Goal: Find contact information: Find contact information

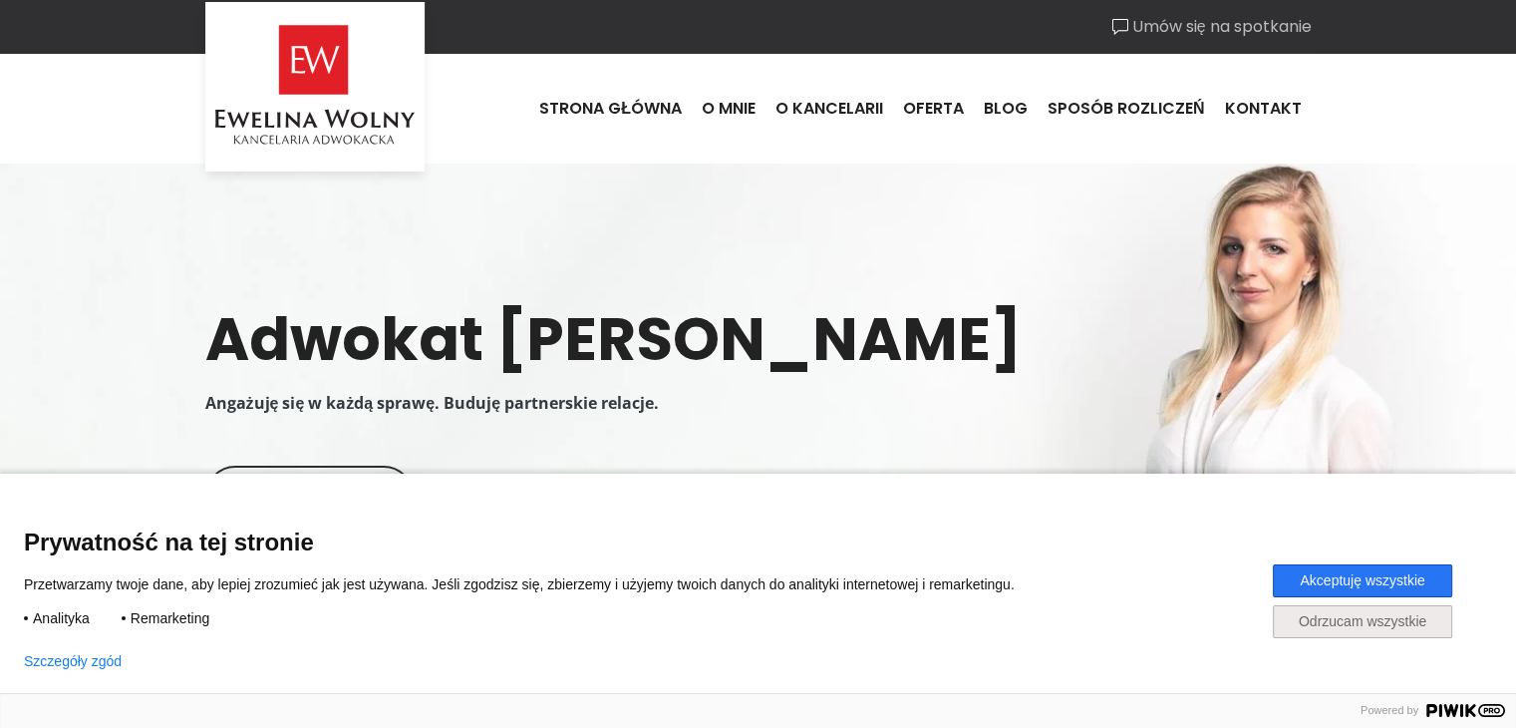
click at [1379, 579] on button "Akceptuję wszystkie" at bounding box center [1362, 580] width 179 height 33
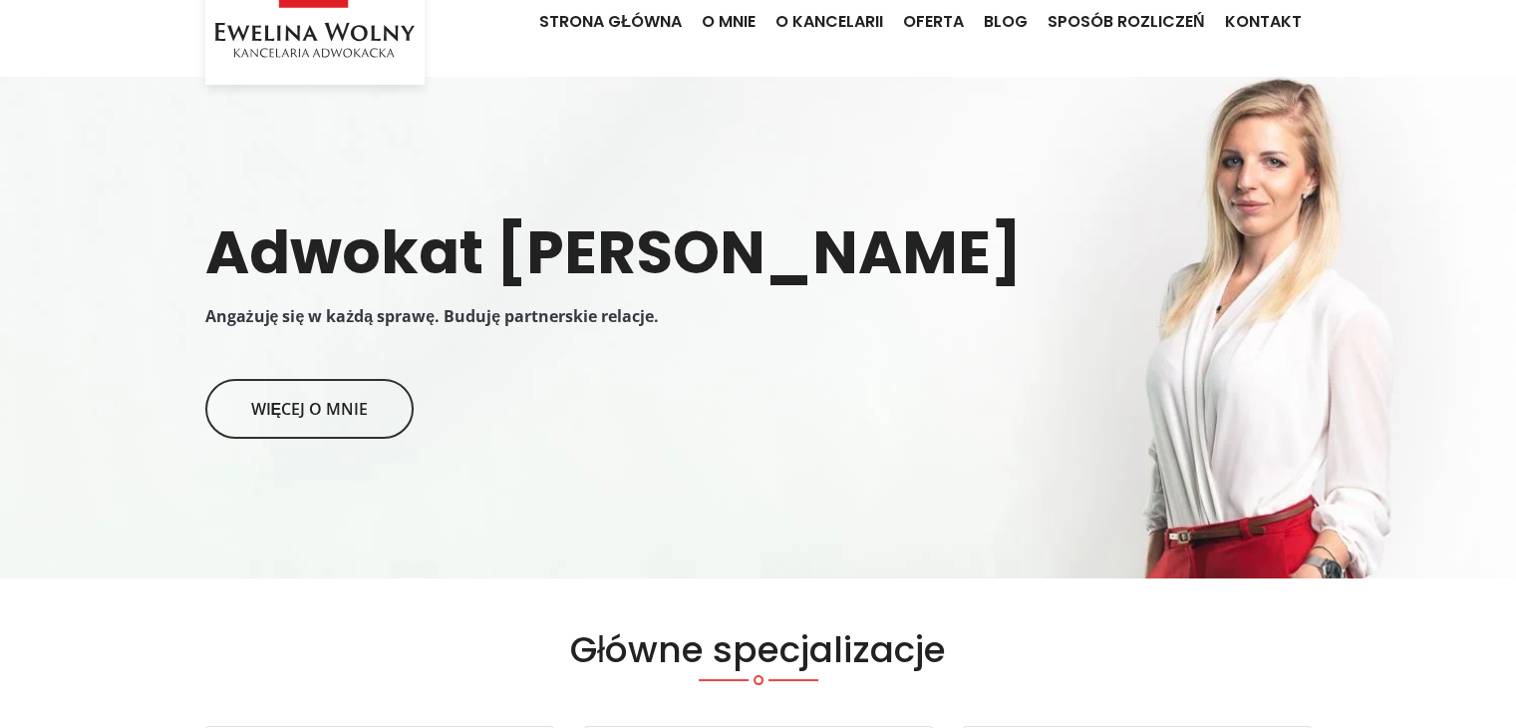
scroll to position [80, 0]
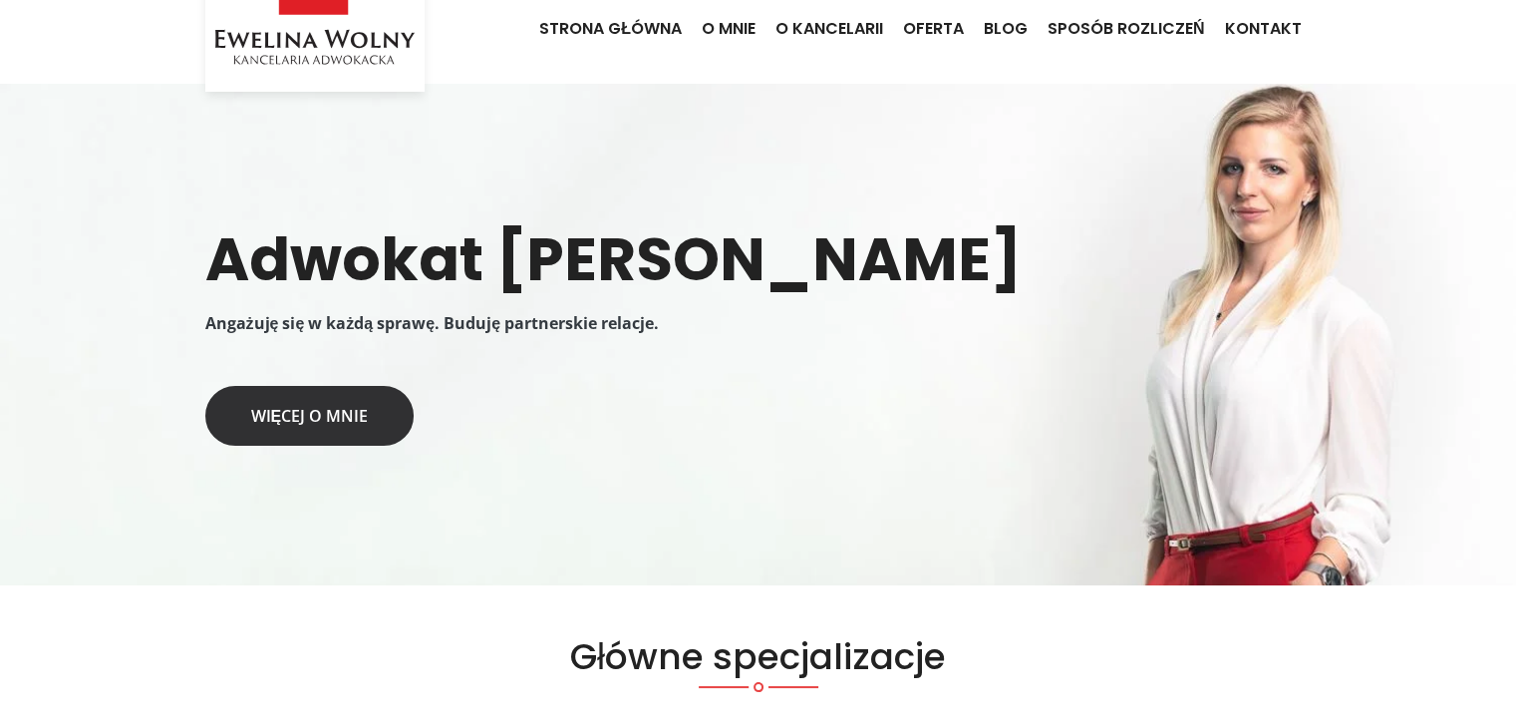
click at [331, 428] on link "Więcej o mnie" at bounding box center [309, 416] width 209 height 60
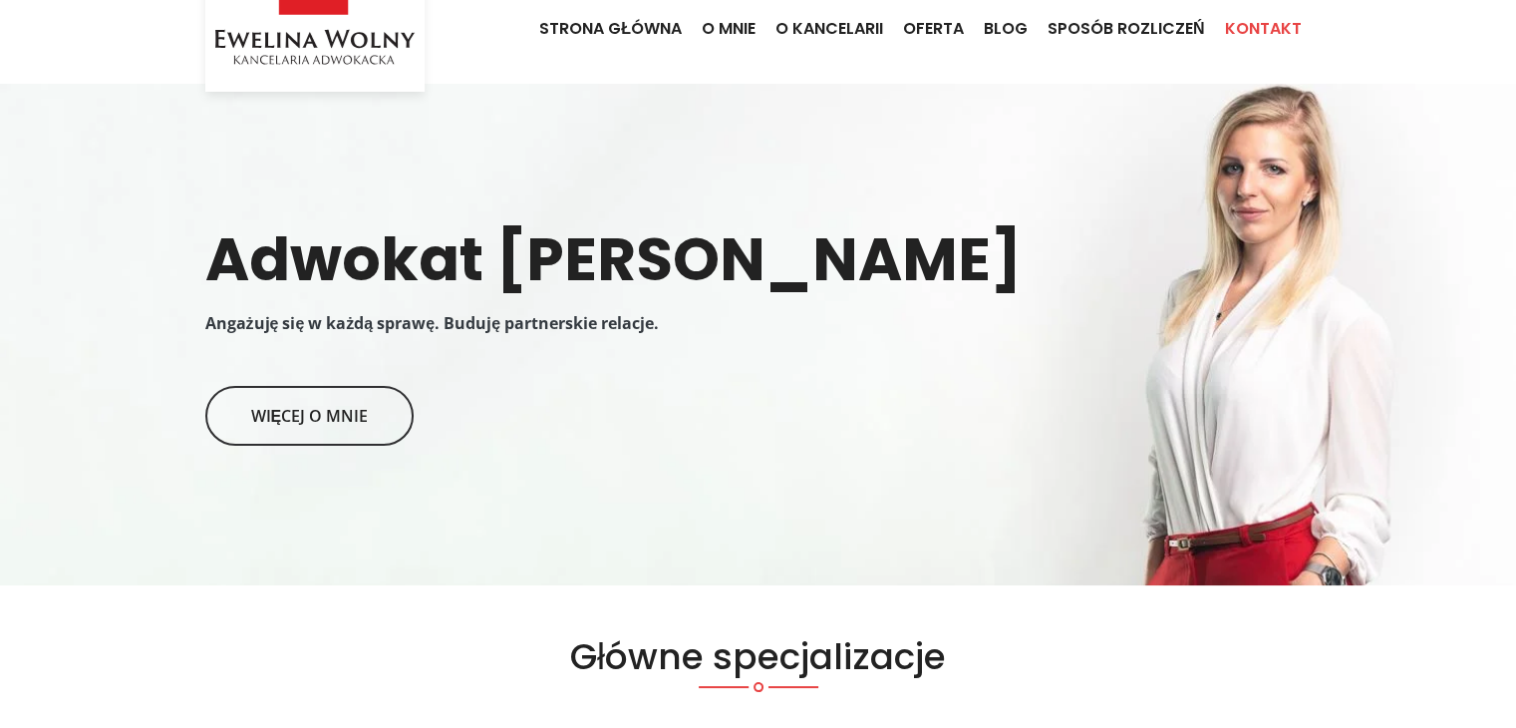
click at [1244, 21] on link "Kontakt" at bounding box center [1263, 29] width 97 height 54
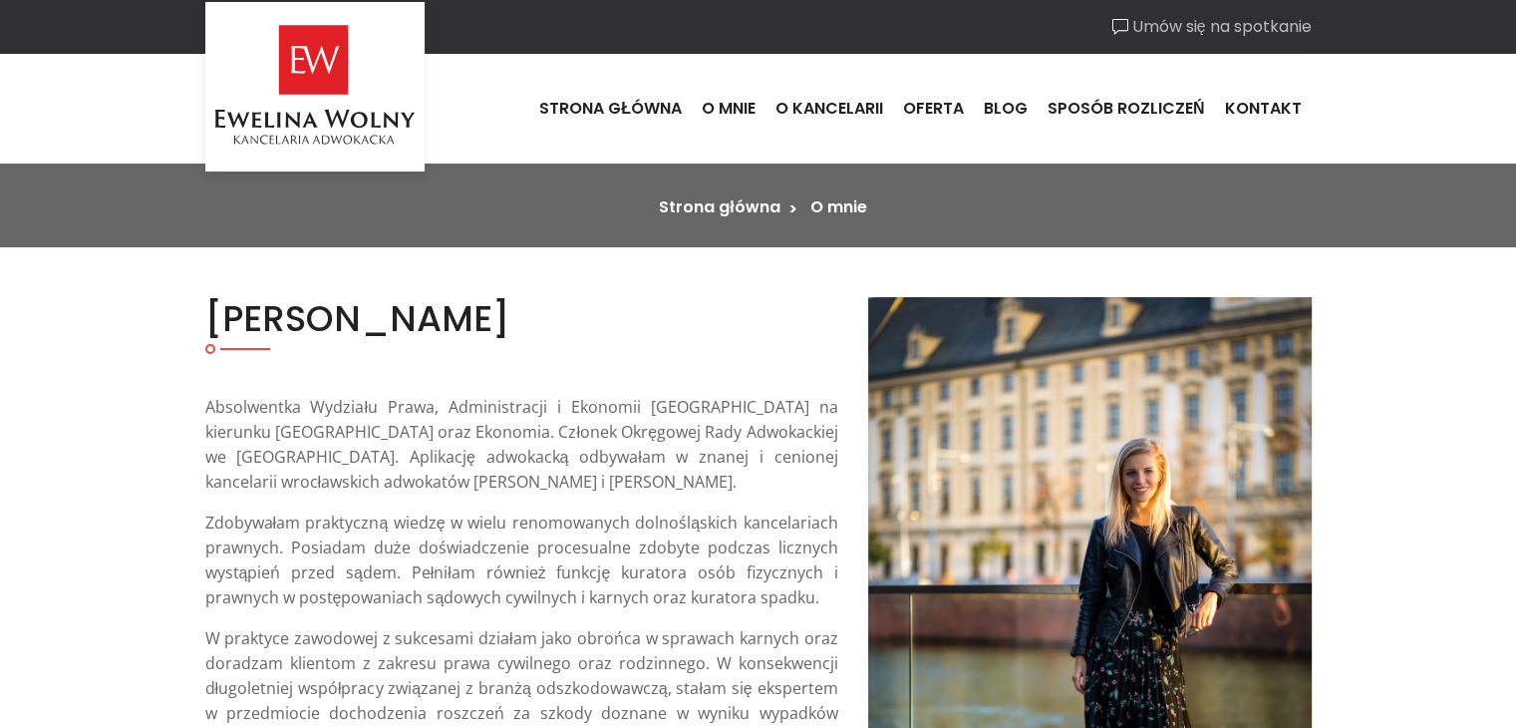
click at [331, 428] on p "Absolwentka Wydziału Prawa, Administracji i Ekonomii Uniwersytetu Wrocławskiego…" at bounding box center [521, 445] width 633 height 100
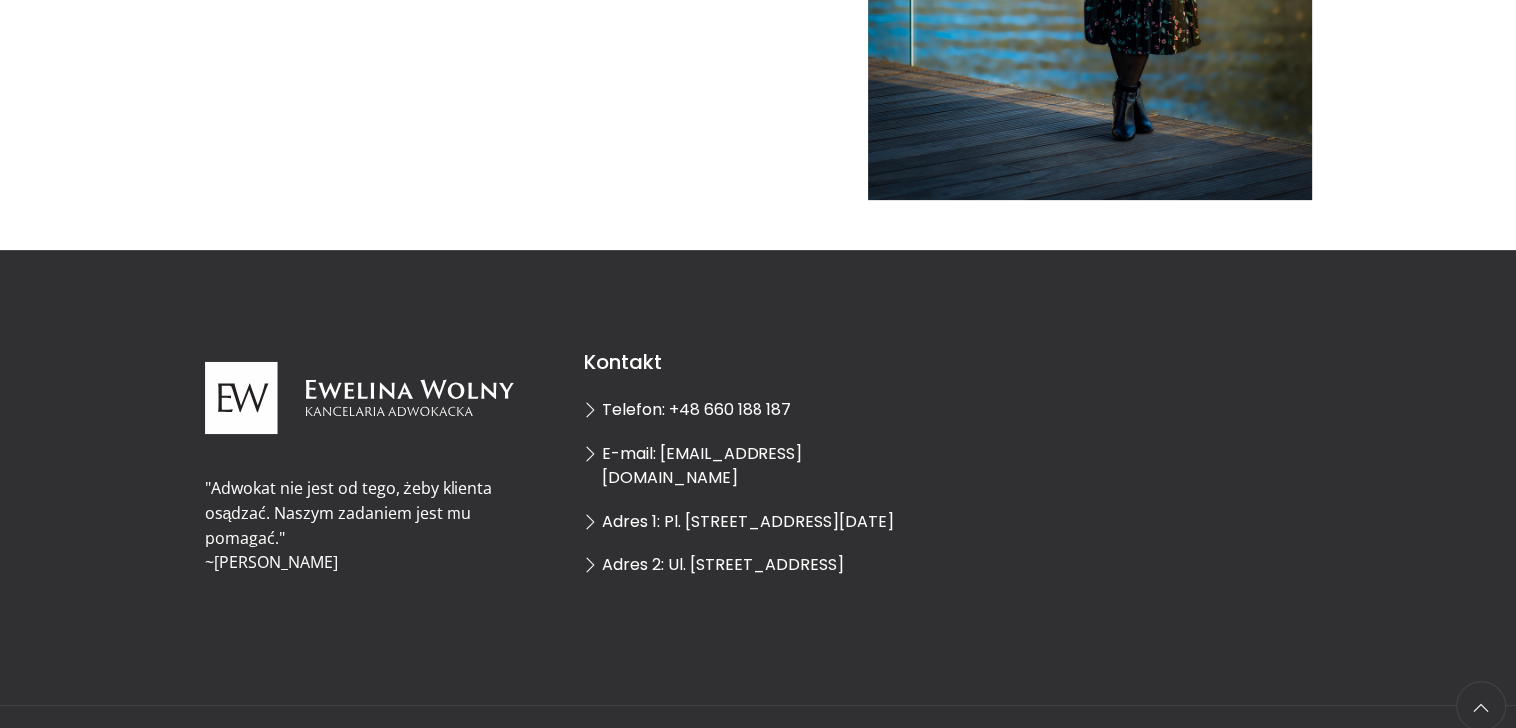
scroll to position [819, 0]
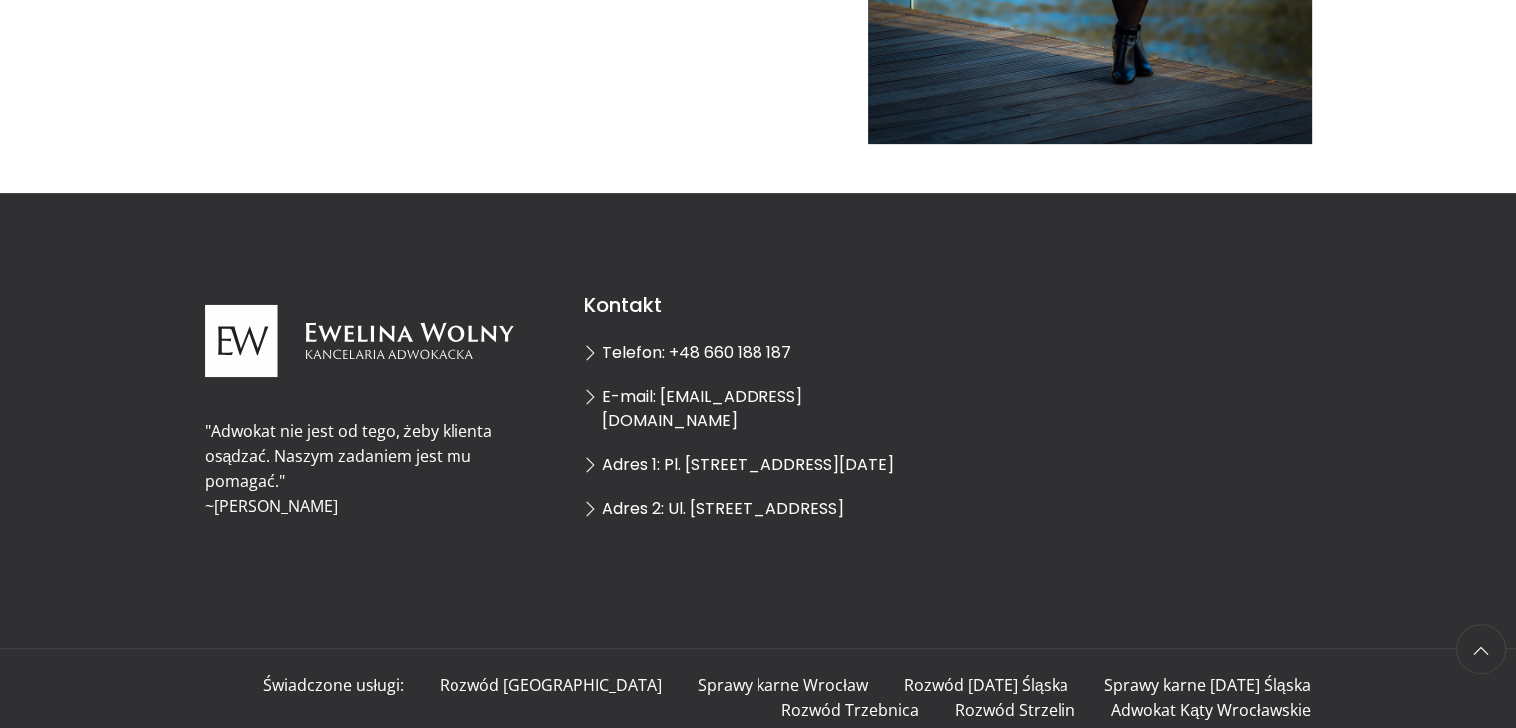
click at [686, 393] on span "E-mail: [EMAIL_ADDRESS][DOMAIN_NAME]" at bounding box center [702, 408] width 200 height 47
click at [460, 332] on img at bounding box center [359, 341] width 309 height 96
click at [719, 596] on div ""Adwokat nie jest od tego, żeby klienta osądzać. Naszym zadaniem jest mu pomaga…" at bounding box center [758, 420] width 1516 height 455
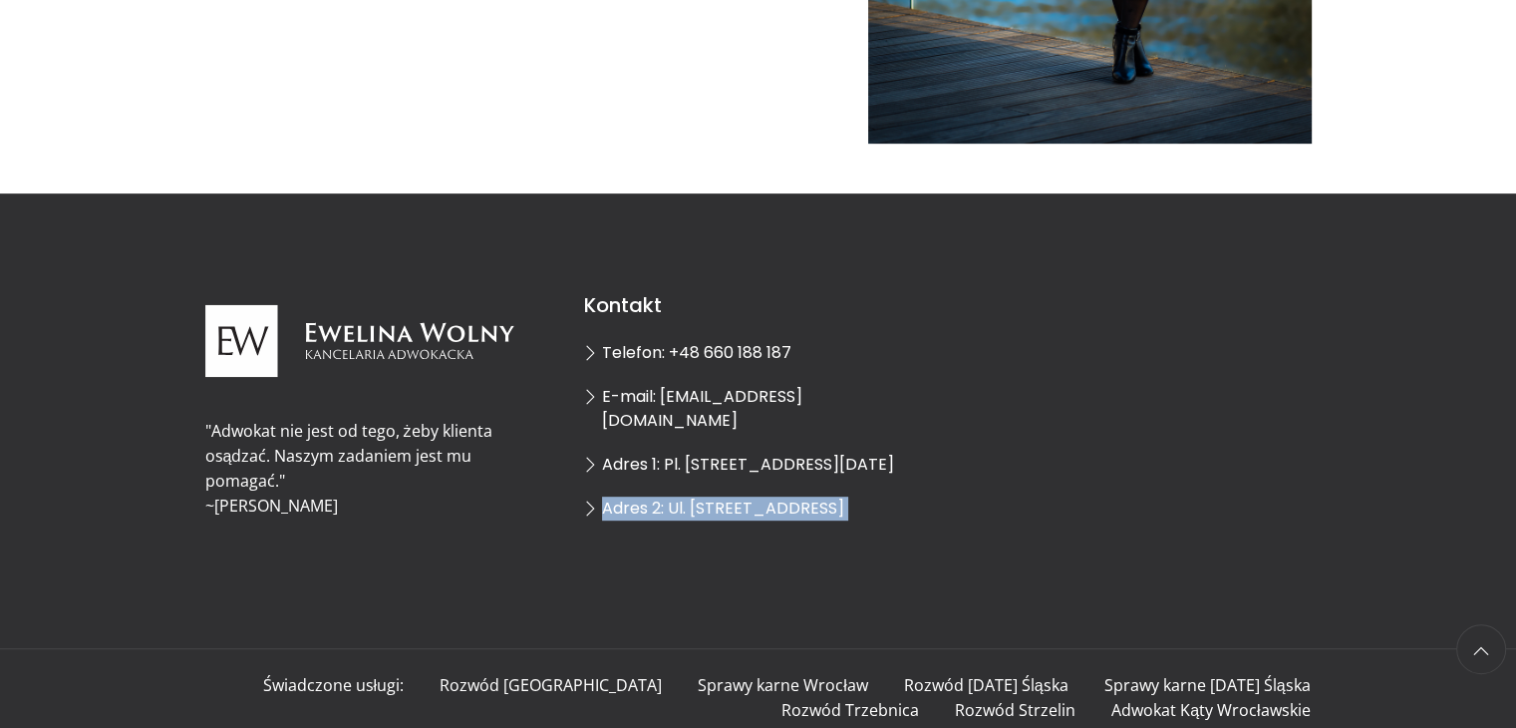
click at [719, 596] on div ""Adwokat nie jest od tego, żeby klienta osądzać. Naszym zadaniem jest mu pomaga…" at bounding box center [758, 420] width 1516 height 455
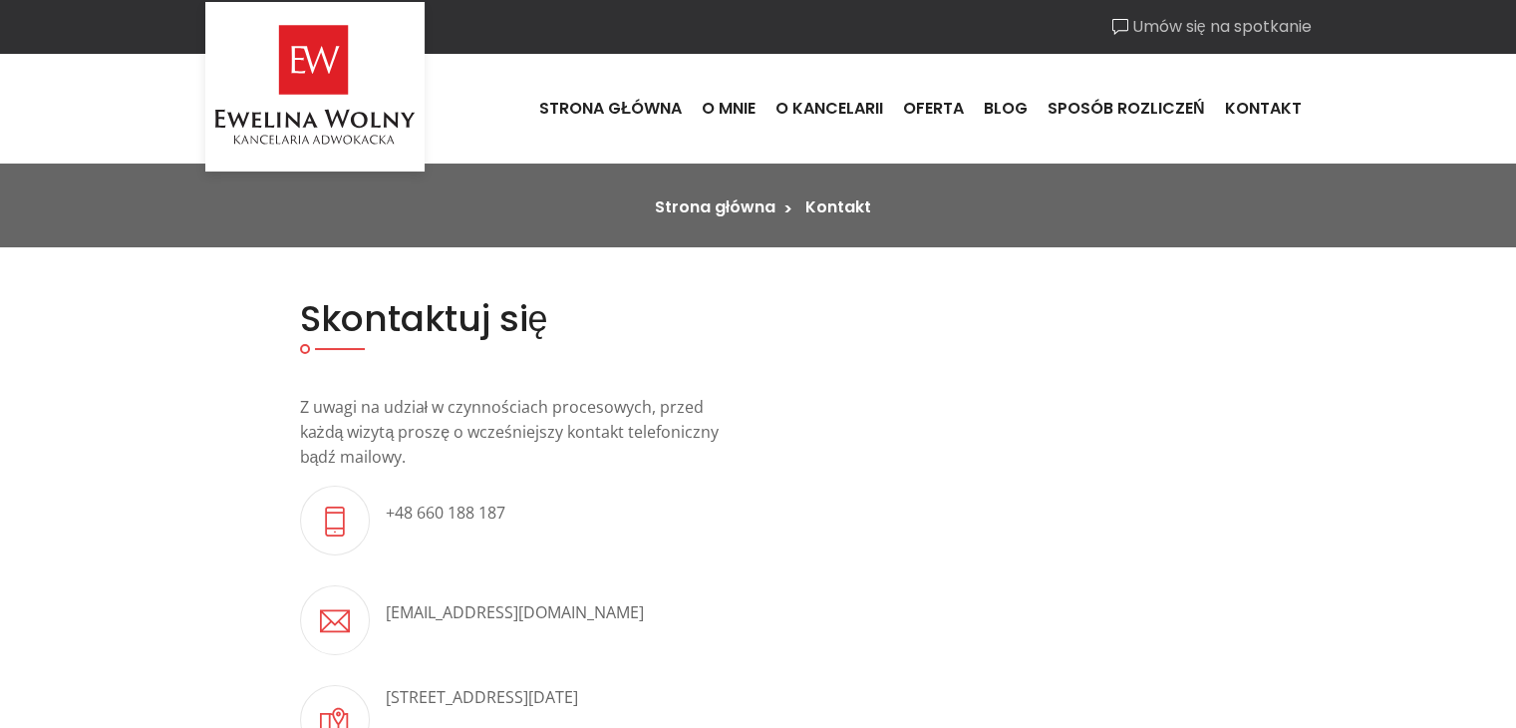
click at [413, 616] on p "[EMAIL_ADDRESS][DOMAIN_NAME]" at bounding box center [515, 612] width 258 height 25
